Goal: Information Seeking & Learning: Learn about a topic

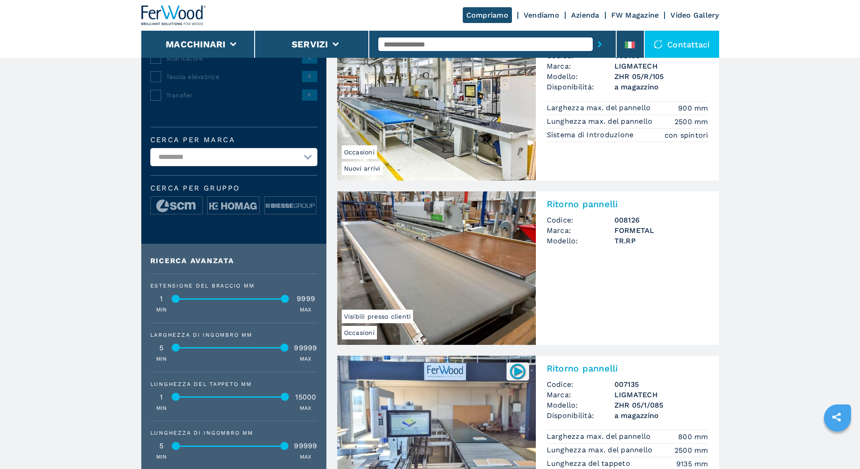
scroll to position [271, 0]
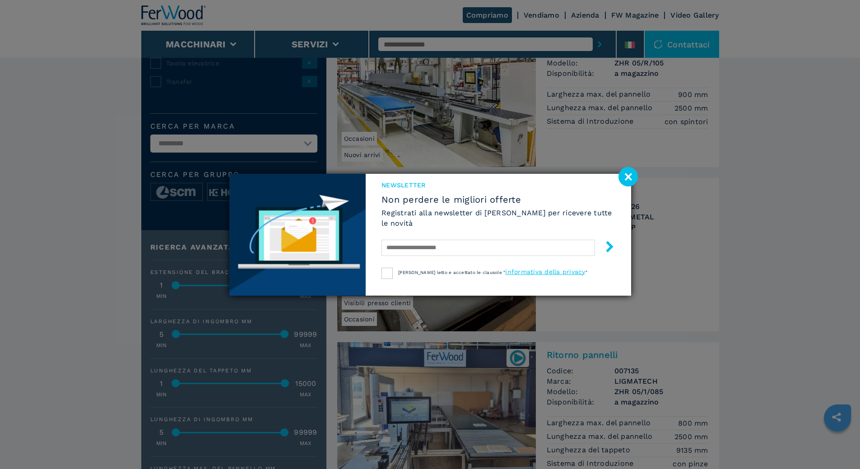
click at [629, 177] on image at bounding box center [628, 176] width 19 height 19
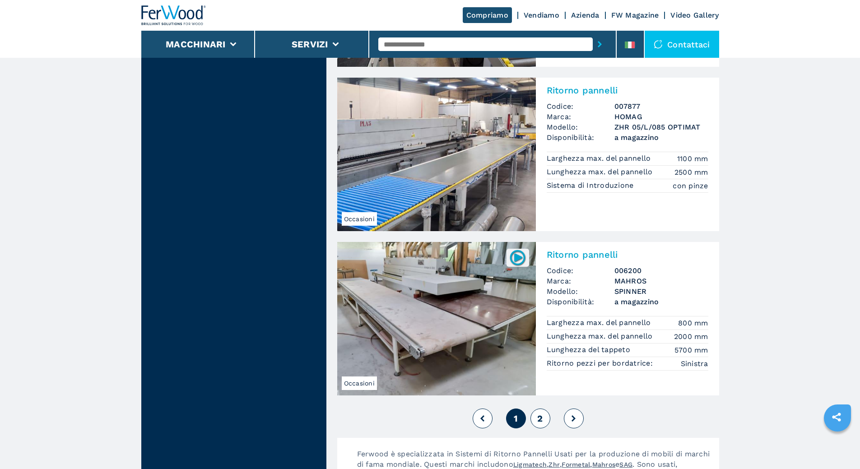
scroll to position [1852, 0]
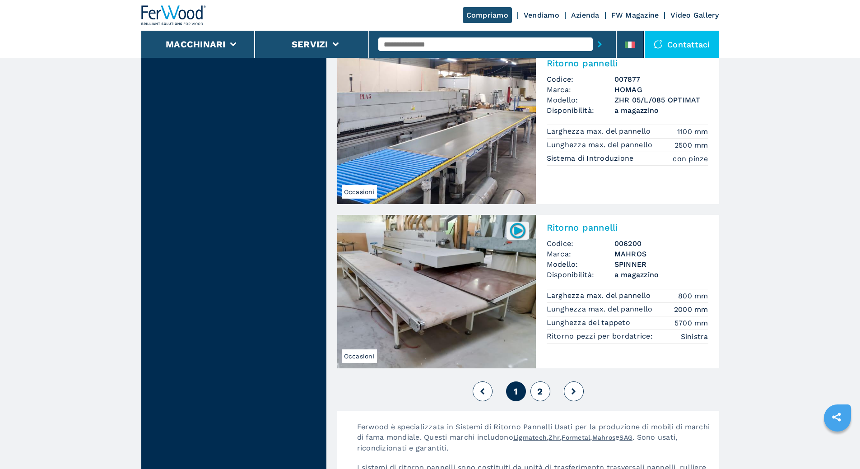
drag, startPoint x: 514, startPoint y: 386, endPoint x: 537, endPoint y: 394, distance: 24.6
click at [537, 395] on button "2" at bounding box center [541, 392] width 20 height 20
click at [546, 394] on button "2" at bounding box center [541, 392] width 20 height 20
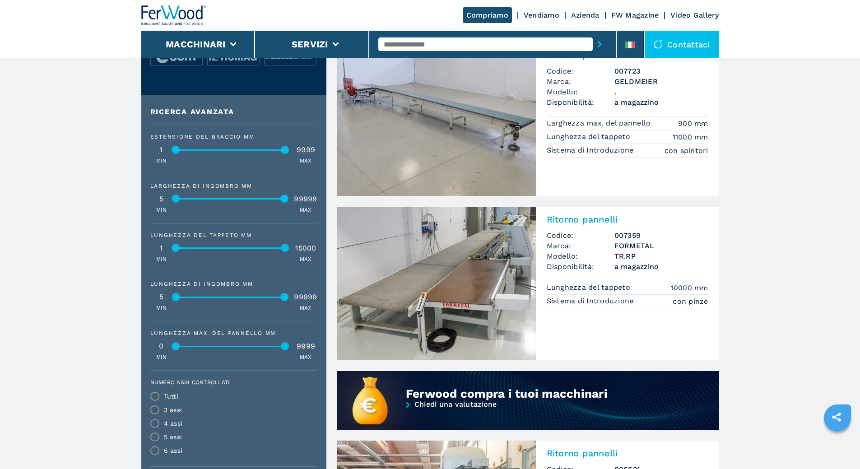
scroll to position [452, 0]
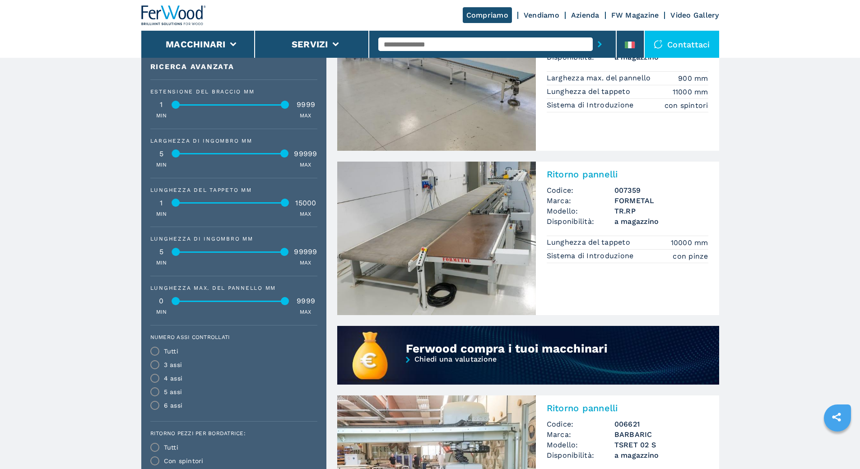
click at [563, 175] on h2 "Ritorno pannelli" at bounding box center [628, 174] width 162 height 11
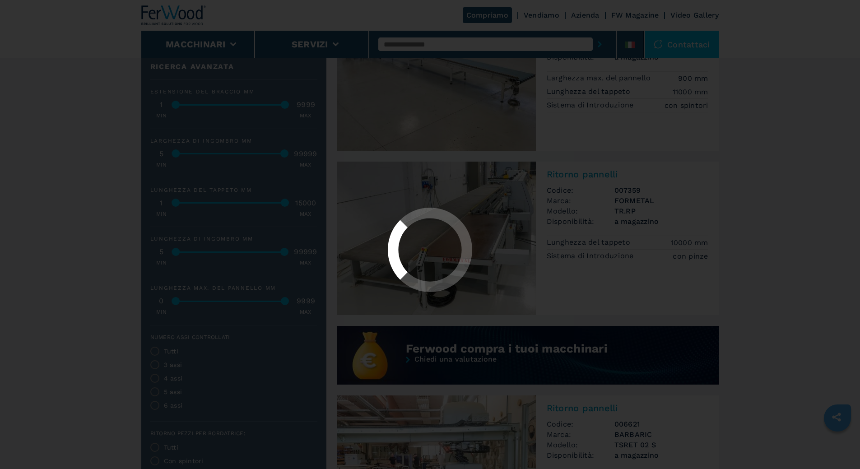
scroll to position [0, 0]
